Goal: Task Accomplishment & Management: Manage account settings

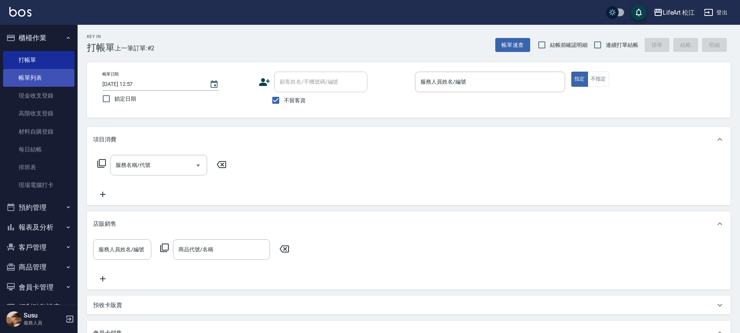
scroll to position [17, 0]
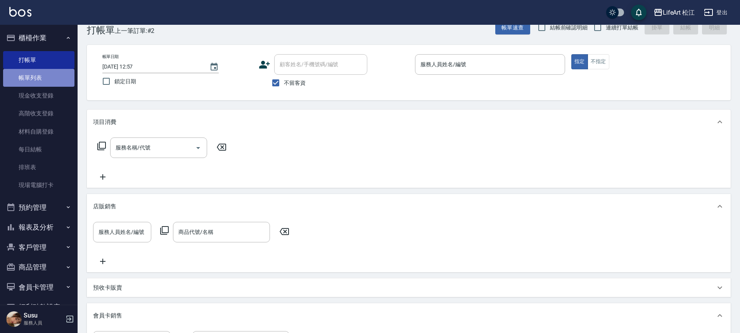
click at [40, 81] on link "帳單列表" at bounding box center [38, 78] width 71 height 18
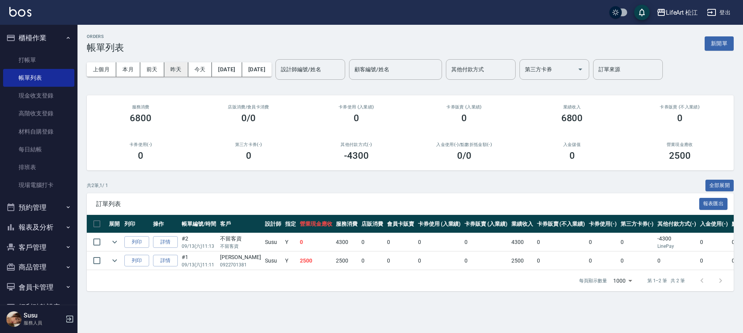
click at [174, 69] on button "昨天" at bounding box center [176, 69] width 24 height 14
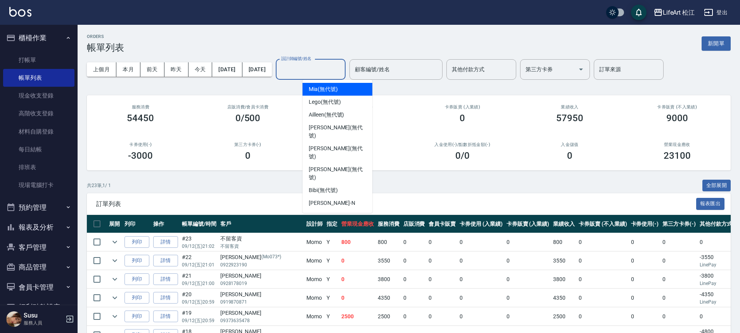
click at [324, 68] on input "設計師編號/姓名" at bounding box center [310, 70] width 63 height 14
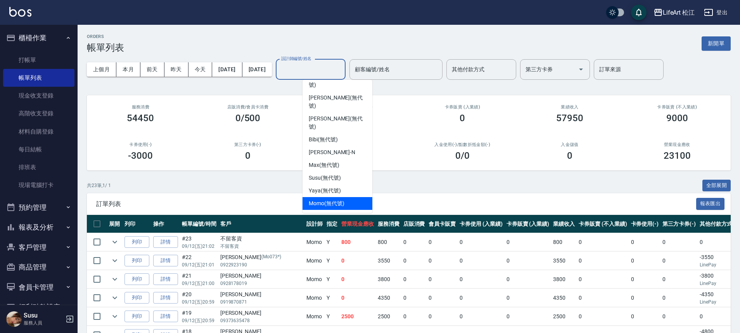
scroll to position [90, 0]
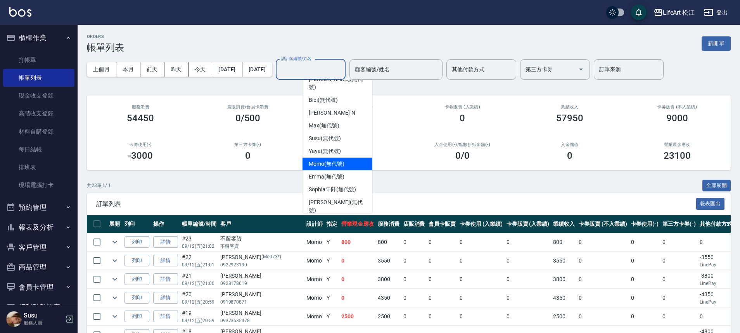
click at [325, 160] on span "Momo (無代號)" at bounding box center [327, 164] width 36 height 8
type input "Momo(無代號)"
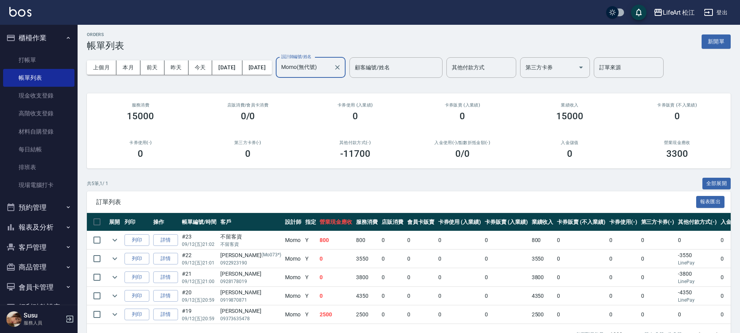
scroll to position [29, 0]
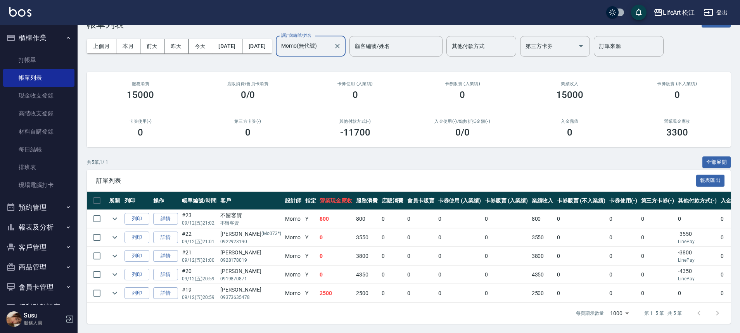
click at [483, 252] on td "0" at bounding box center [506, 256] width 47 height 18
click at [354, 276] on td "4350" at bounding box center [367, 275] width 26 height 18
click at [163, 250] on link "詳情" at bounding box center [165, 256] width 25 height 12
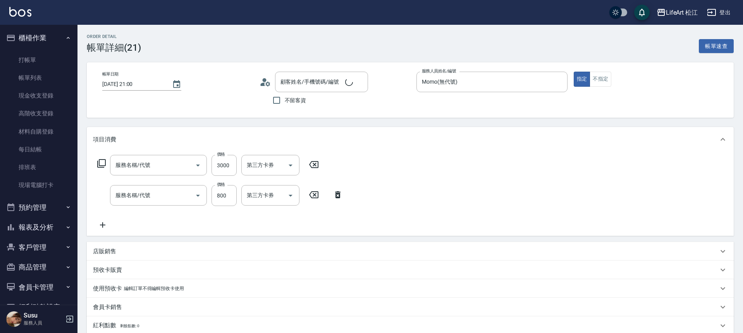
type input "[DATE] 21:00"
type input "Momo(無代號)"
type input "設計師個人line@"
type input "506 縮毛矯正 (506)"
type input "201 剪髮(201)"
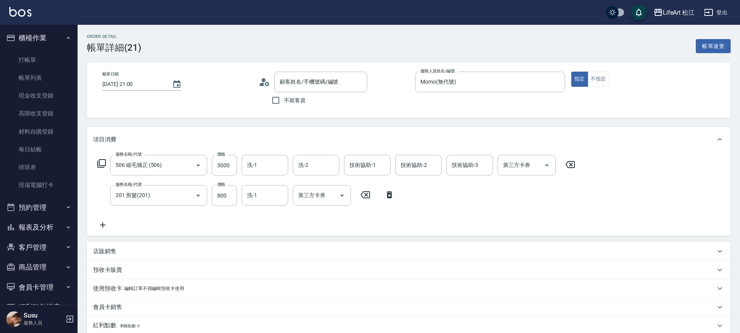
type input "[PERSON_NAME]/0928178019/"
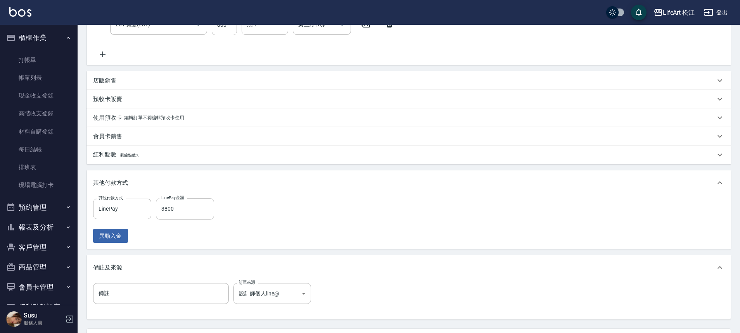
click at [199, 209] on input "3800" at bounding box center [185, 208] width 58 height 21
type input "0"
click at [143, 209] on icon "Clear" at bounding box center [143, 209] width 5 height 5
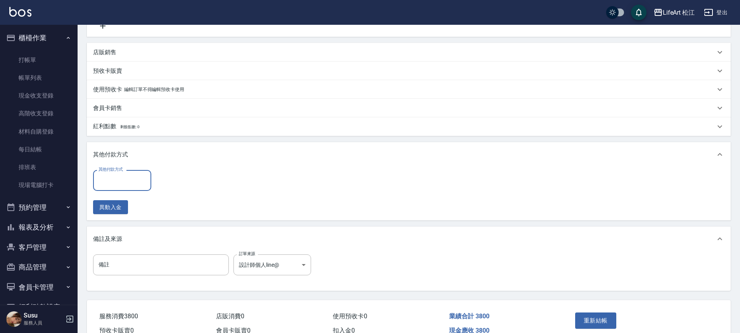
scroll to position [241, 0]
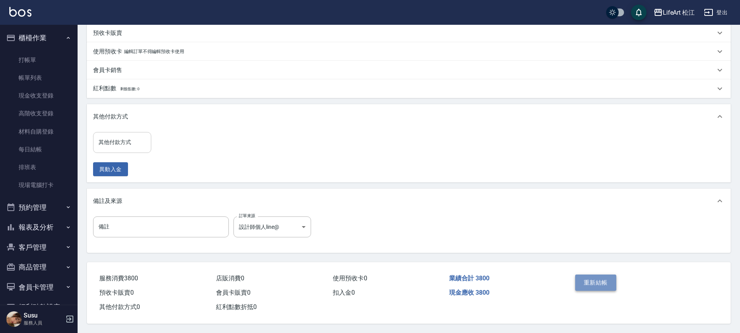
click at [598, 280] on button "重新結帳" at bounding box center [595, 283] width 41 height 16
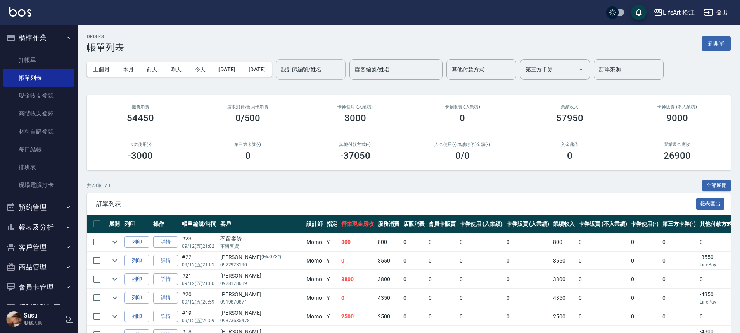
click at [339, 76] on div "設計師編號/姓名" at bounding box center [311, 69] width 70 height 21
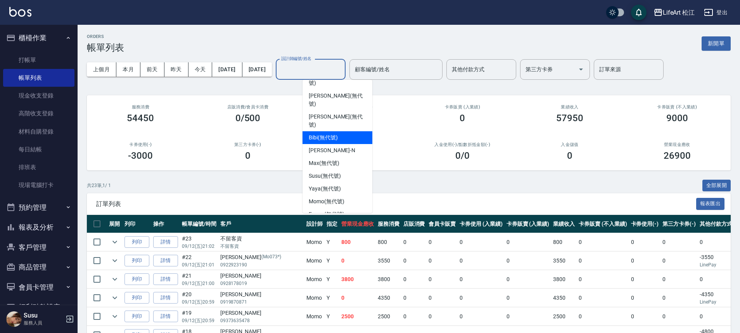
scroll to position [90, 0]
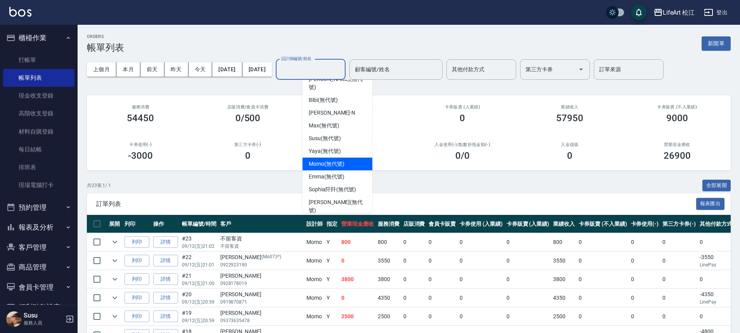
click at [332, 160] on span "Momo (無代號)" at bounding box center [327, 164] width 36 height 8
type input "Momo(無代號)"
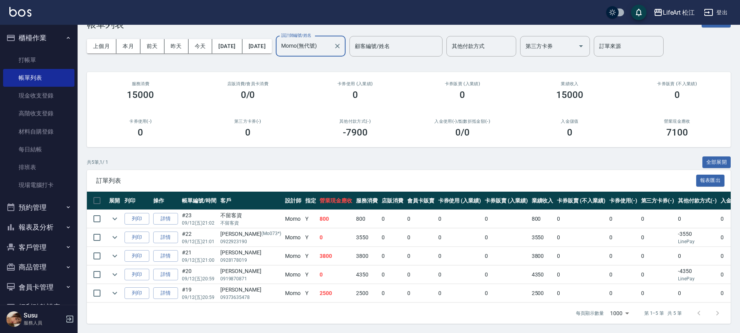
scroll to position [29, 0]
